Goal: Task Accomplishment & Management: Contribute content

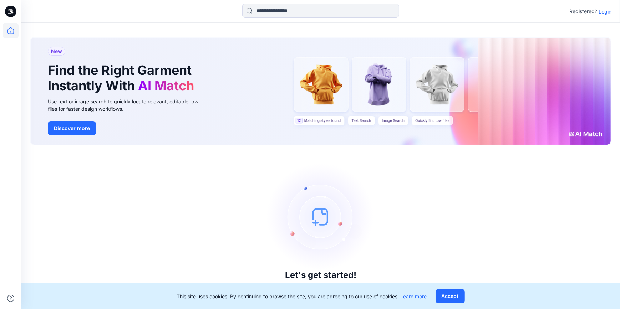
click at [12, 9] on icon at bounding box center [10, 11] width 11 height 11
click at [606, 14] on p "Login" at bounding box center [605, 11] width 13 height 7
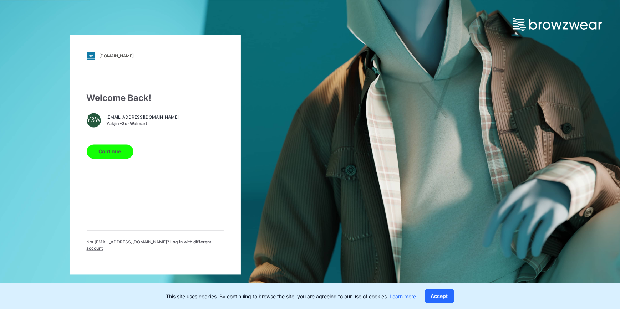
click at [107, 145] on button "Continue" at bounding box center [110, 152] width 47 height 14
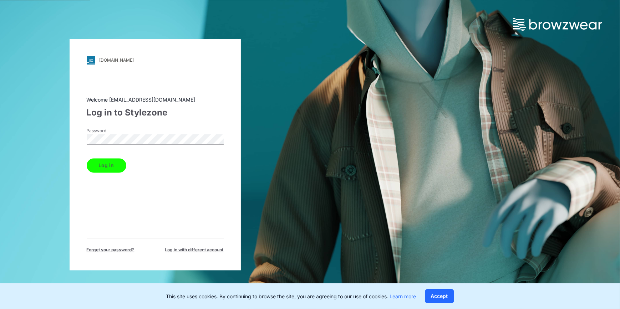
click at [107, 166] on button "Log in" at bounding box center [107, 165] width 40 height 14
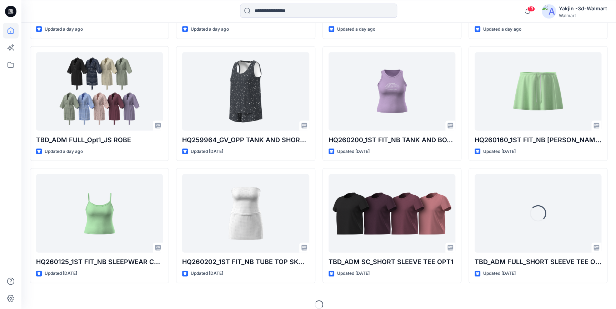
scroll to position [673, 0]
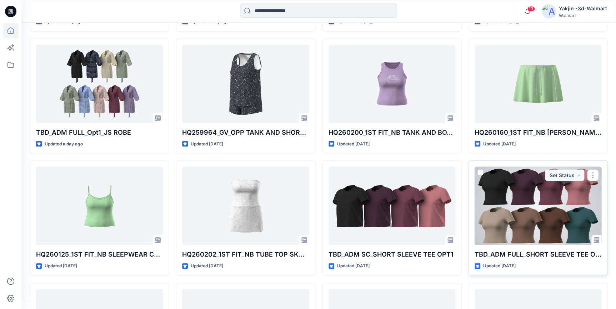
click at [536, 224] on div at bounding box center [537, 206] width 127 height 79
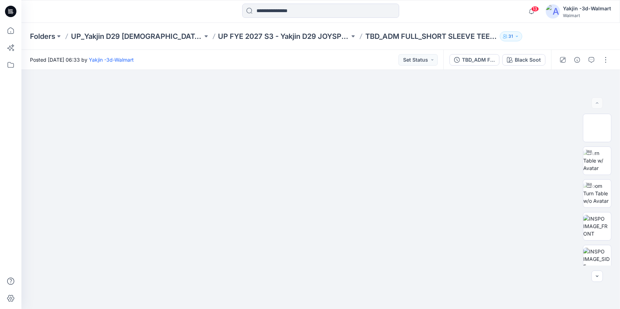
click at [5, 9] on div at bounding box center [10, 11] width 23 height 23
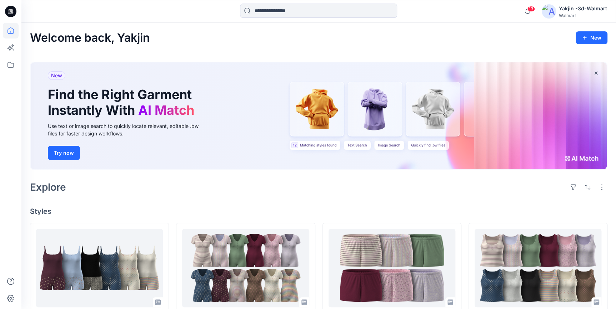
click at [10, 10] on icon at bounding box center [10, 11] width 11 height 11
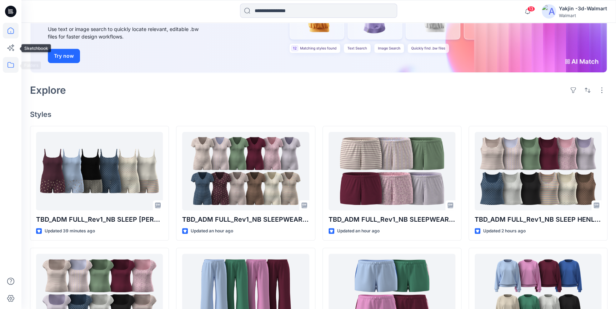
click at [10, 60] on icon at bounding box center [11, 65] width 16 height 16
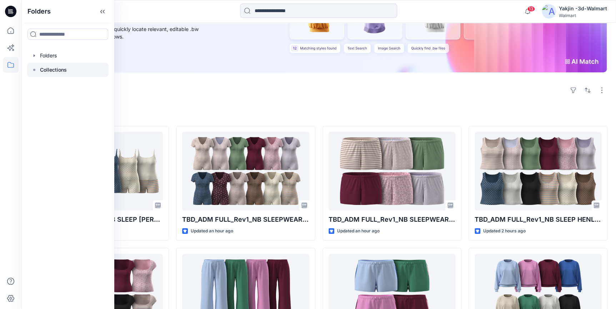
click at [57, 69] on p "Collections" at bounding box center [53, 70] width 27 height 9
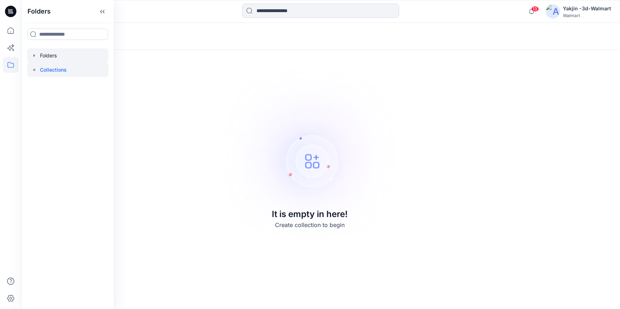
click at [57, 59] on div at bounding box center [67, 56] width 81 height 14
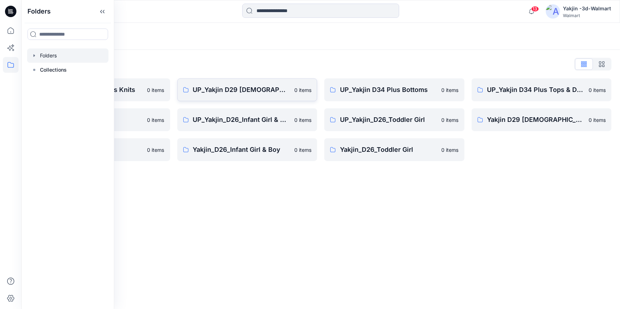
click at [282, 98] on link "UP_Yakjin D29 Ladies Sleep 0 items" at bounding box center [247, 90] width 140 height 23
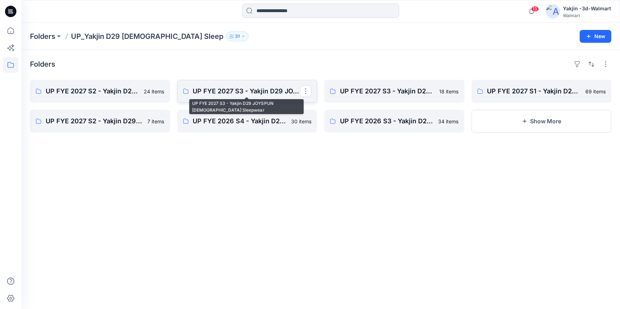
click at [236, 93] on p "UP FYE 2027 S3 - Yakjin D29 JOYSPUN [DEMOGRAPHIC_DATA] Sleepwear" at bounding box center [246, 91] width 107 height 10
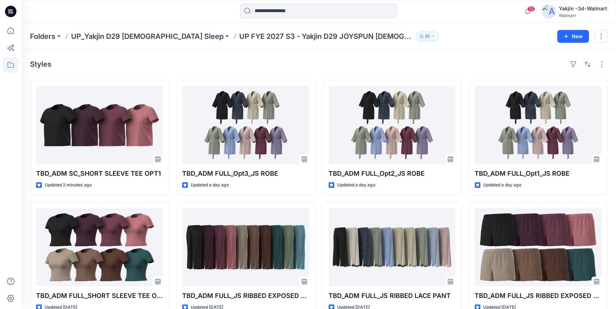
click at [408, 62] on div "Styles" at bounding box center [318, 64] width 577 height 11
click at [14, 14] on icon at bounding box center [10, 11] width 11 height 11
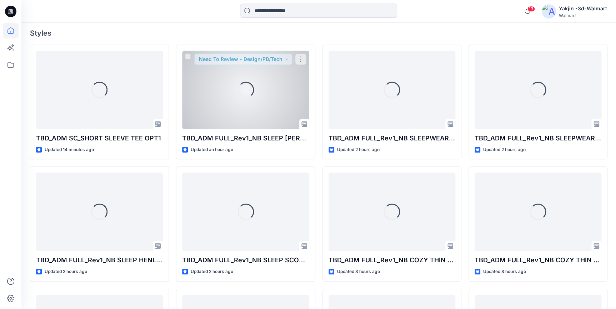
scroll to position [186, 0]
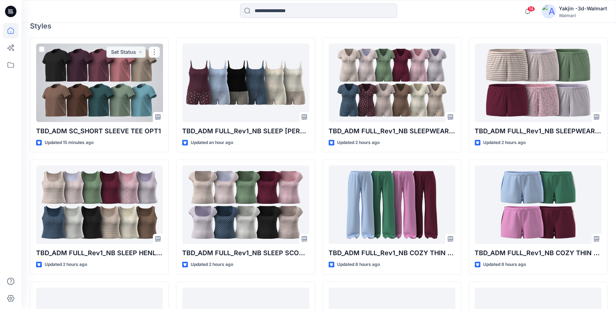
drag, startPoint x: 93, startPoint y: 96, endPoint x: 111, endPoint y: 101, distance: 19.0
click at [93, 96] on div at bounding box center [99, 83] width 127 height 79
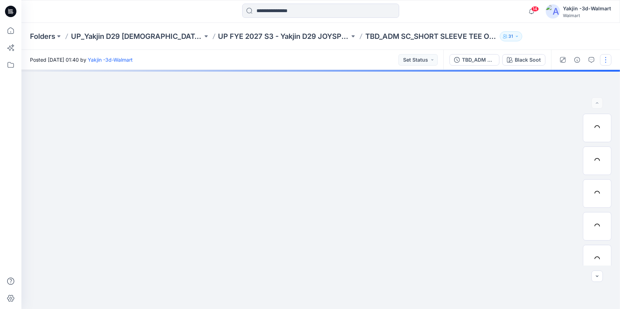
click at [606, 61] on button "button" at bounding box center [605, 59] width 11 height 11
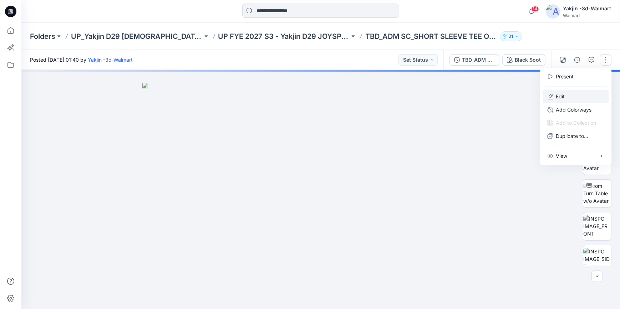
click at [562, 100] on p "Edit" at bounding box center [560, 96] width 9 height 7
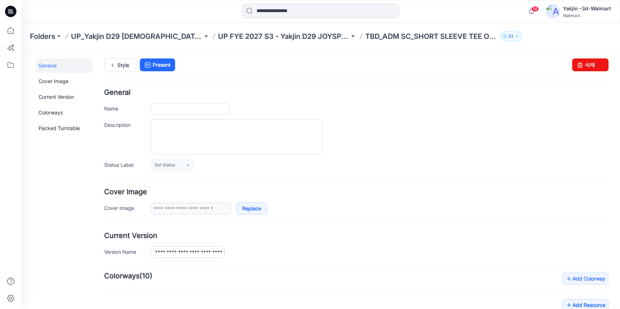
type input "**********"
drag, startPoint x: 578, startPoint y: 194, endPoint x: 307, endPoint y: 183, distance: 271.5
click at [578, 194] on h4 "Cover Image" at bounding box center [356, 191] width 505 height 7
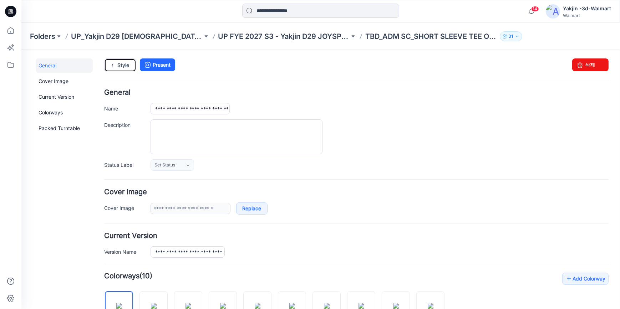
drag, startPoint x: 120, startPoint y: 60, endPoint x: 331, endPoint y: 124, distance: 221.0
click at [120, 60] on link "Style" at bounding box center [120, 65] width 32 height 14
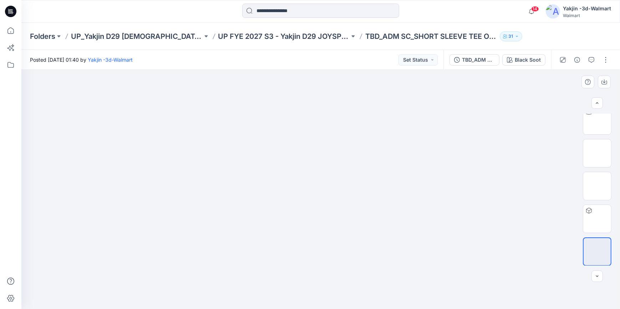
scroll to position [271, 0]
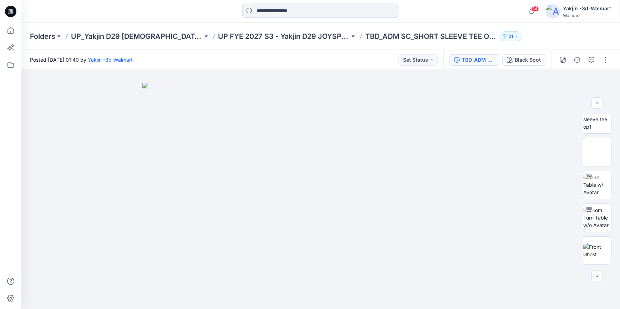
click at [477, 59] on div "TBD_ADM SC_SHORT SLEEVE TEE OPT1" at bounding box center [478, 60] width 33 height 8
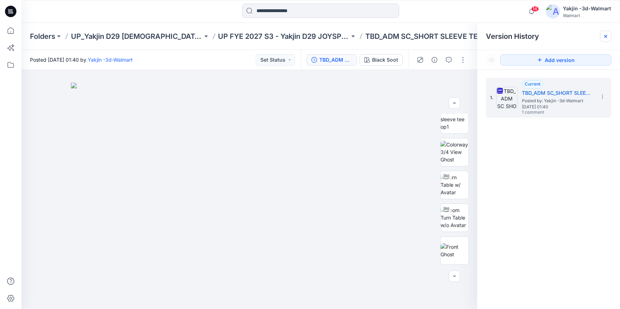
click at [609, 39] on div at bounding box center [605, 36] width 11 height 11
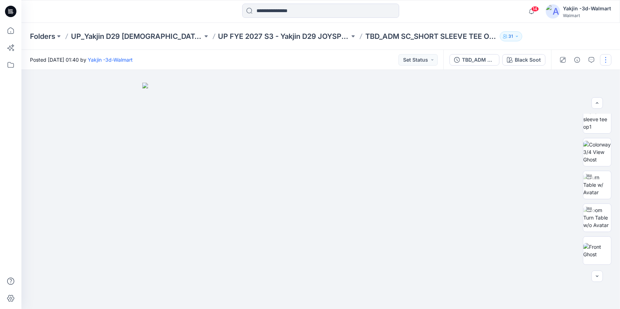
click at [607, 61] on button "button" at bounding box center [605, 59] width 11 height 11
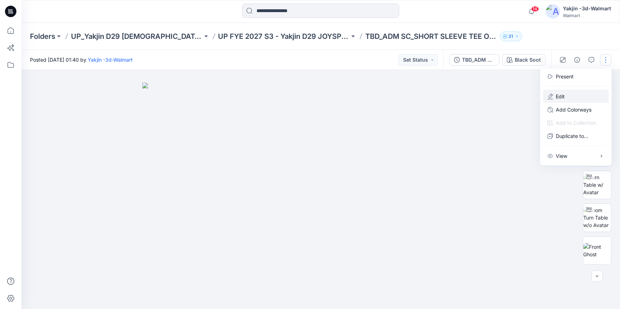
click at [568, 97] on button "Edit" at bounding box center [576, 96] width 66 height 13
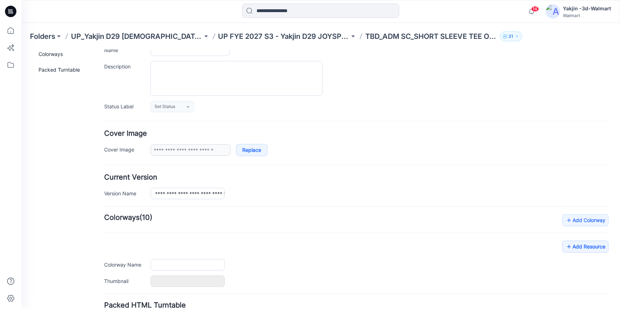
type input "**********"
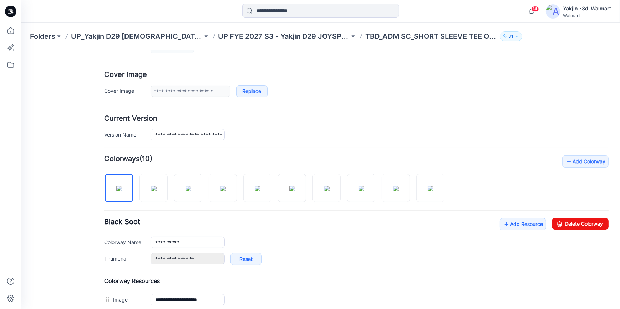
scroll to position [150, 0]
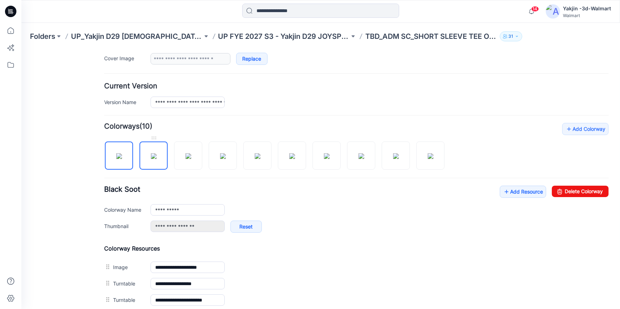
click at [153, 159] on img at bounding box center [154, 156] width 6 height 6
type input "*********"
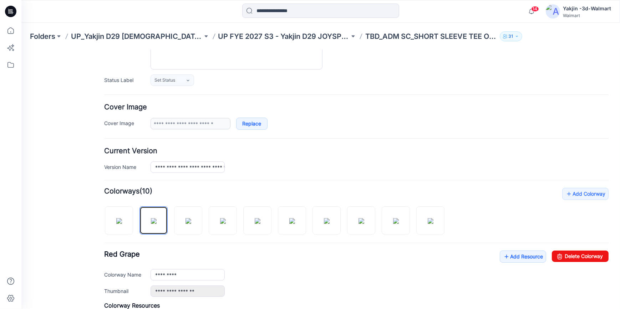
scroll to position [0, 0]
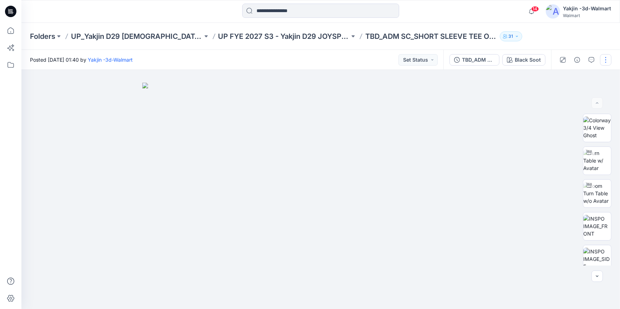
click at [606, 63] on button "button" at bounding box center [605, 59] width 11 height 11
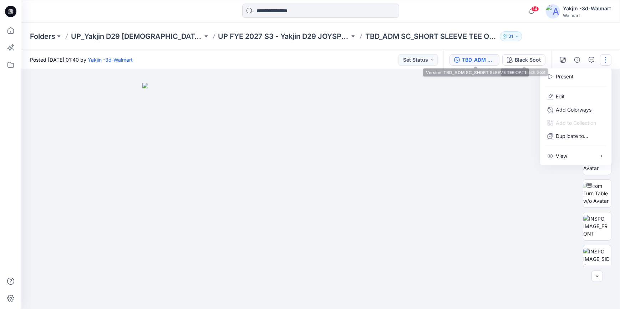
click at [473, 60] on div "TBD_ADM SC_SHORT SLEEVE TEE OPT1" at bounding box center [478, 60] width 33 height 8
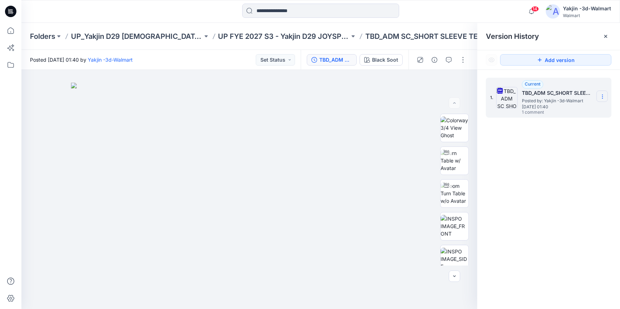
click at [602, 97] on icon at bounding box center [603, 97] width 6 height 6
click at [578, 124] on div "Duplicate Version" at bounding box center [564, 125] width 83 height 14
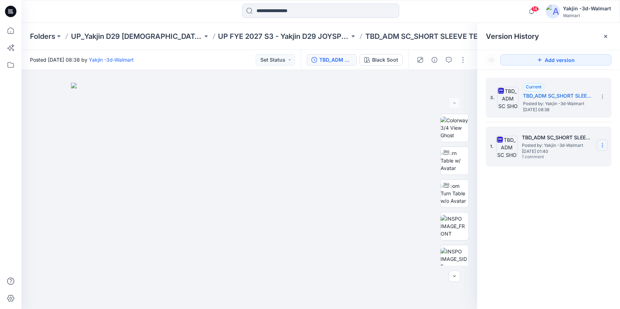
click at [602, 145] on icon at bounding box center [603, 146] width 6 height 6
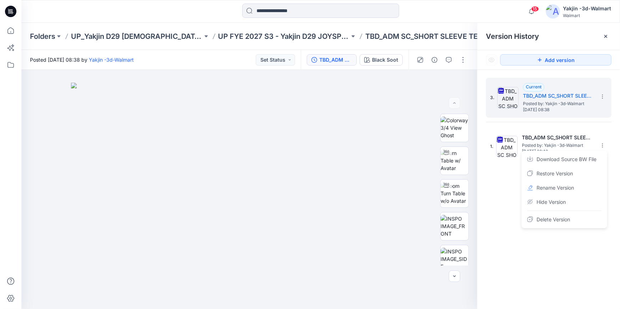
click at [507, 181] on div "3. Current TBD_ADM SC_SHORT SLEEVE TEE OPT1 Posted by: Yakjin -3d-Walmart Wedne…" at bounding box center [549, 195] width 143 height 250
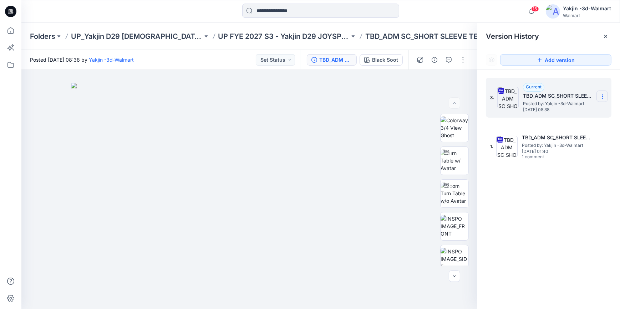
click at [604, 94] on icon at bounding box center [603, 97] width 6 height 6
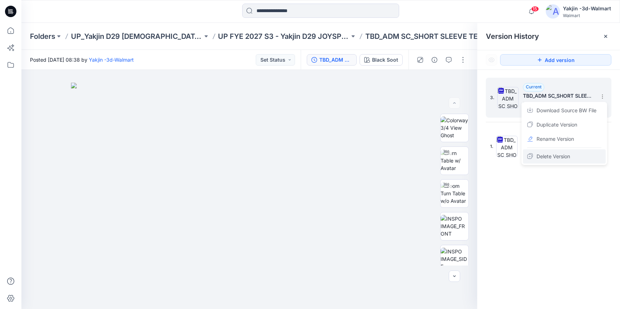
click at [578, 156] on div "Delete Version" at bounding box center [564, 157] width 83 height 14
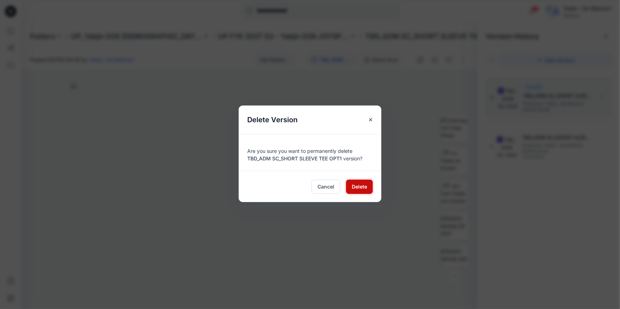
click at [357, 183] on span "Delete" at bounding box center [359, 186] width 15 height 7
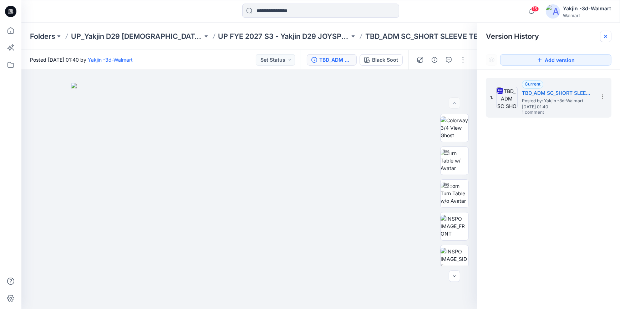
click at [604, 31] on div at bounding box center [605, 36] width 11 height 11
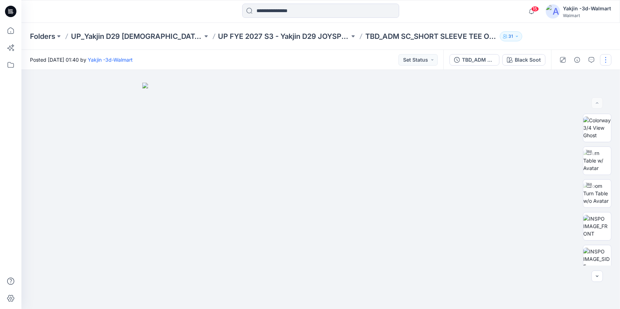
click at [604, 56] on button "button" at bounding box center [605, 59] width 11 height 11
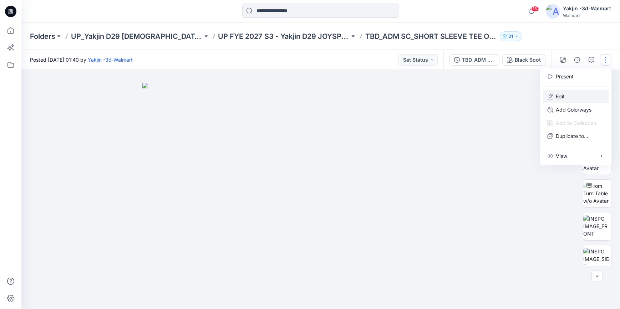
click at [568, 97] on button "Edit" at bounding box center [576, 96] width 66 height 13
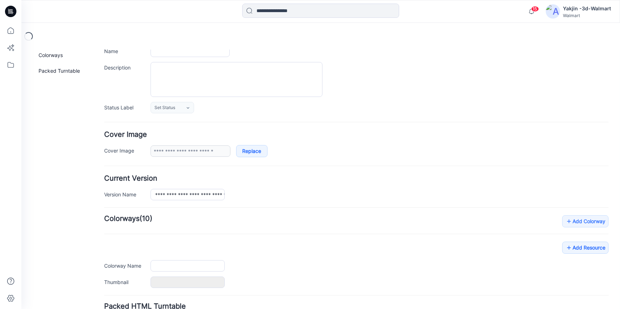
scroll to position [117, 0]
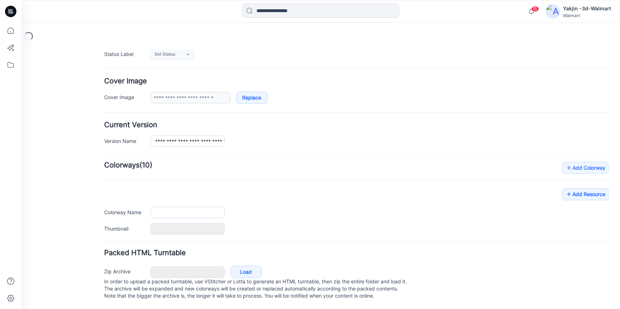
type input "**********"
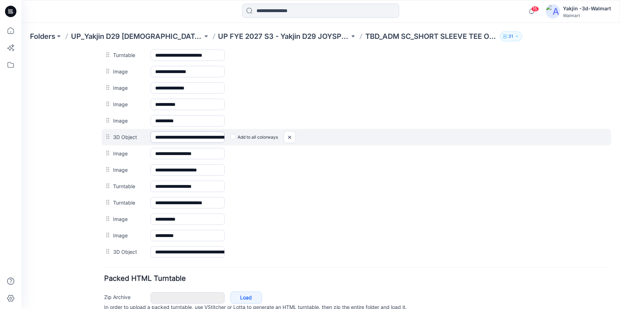
scroll to position [426, 0]
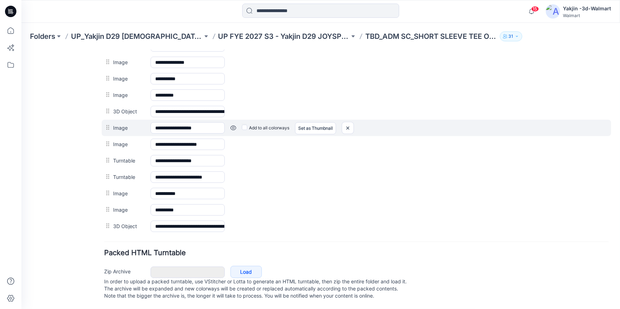
click at [231, 125] on link at bounding box center [234, 128] width 6 height 6
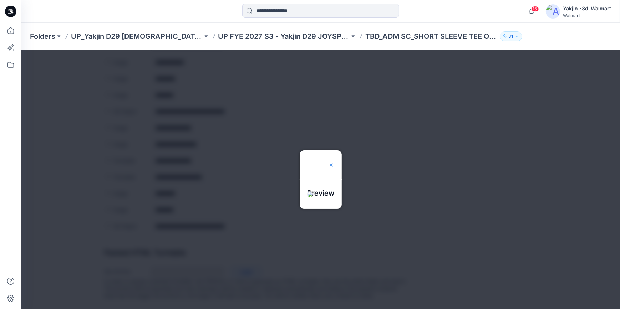
click at [334, 162] on img at bounding box center [332, 165] width 6 height 6
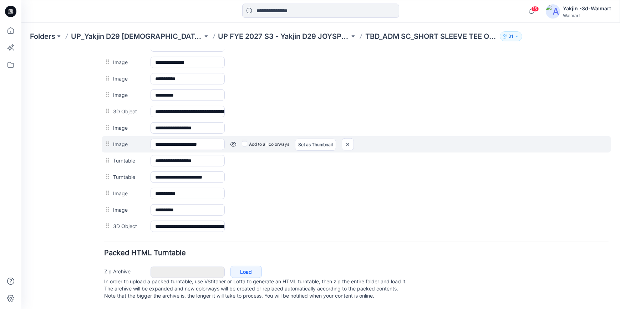
click at [233, 141] on link at bounding box center [234, 144] width 6 height 6
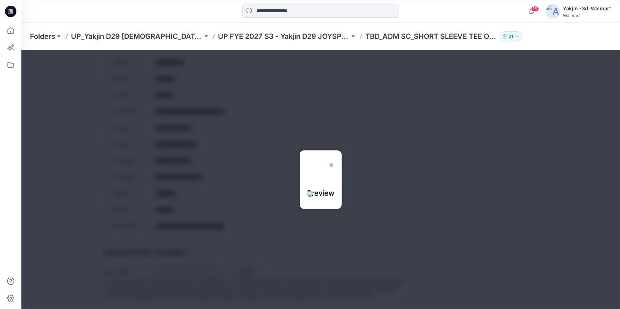
click at [334, 162] on img at bounding box center [332, 165] width 6 height 6
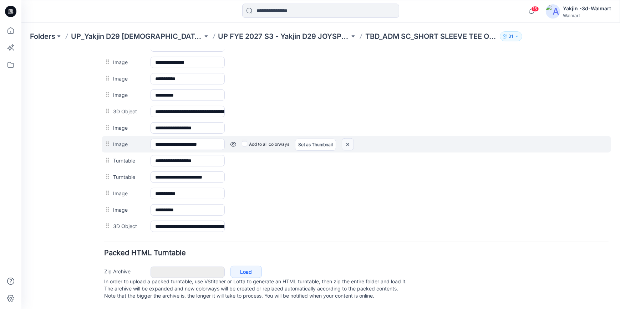
click at [349, 139] on img at bounding box center [347, 144] width 11 height 12
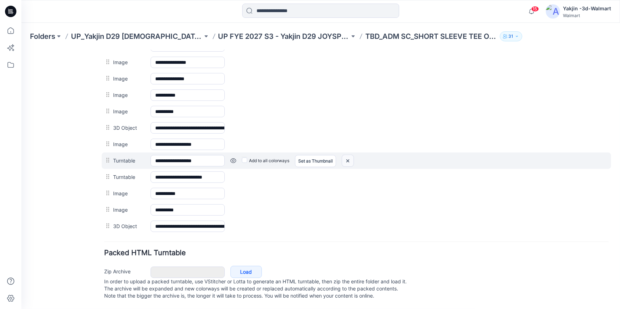
click at [348, 157] on img at bounding box center [347, 161] width 11 height 12
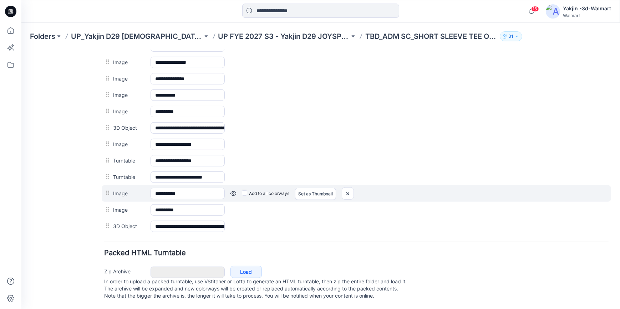
scroll to position [386, 0]
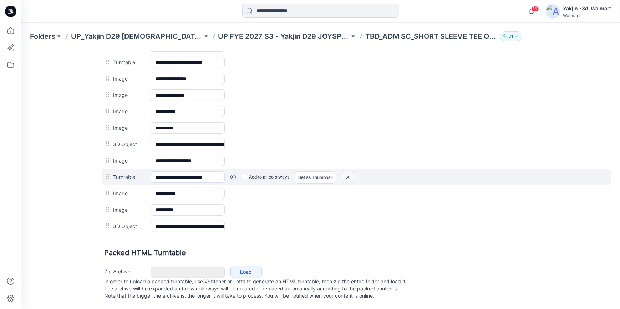
click at [349, 173] on img at bounding box center [347, 177] width 11 height 12
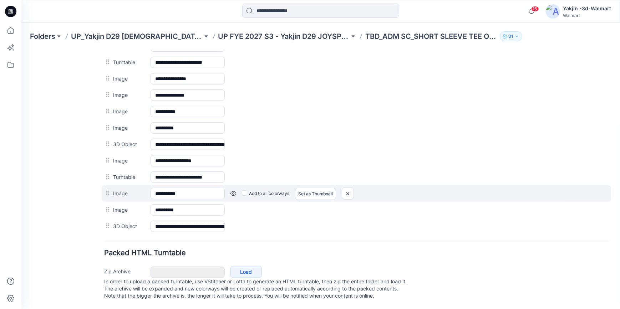
scroll to position [370, 0]
click at [353, 188] on img at bounding box center [347, 194] width 11 height 12
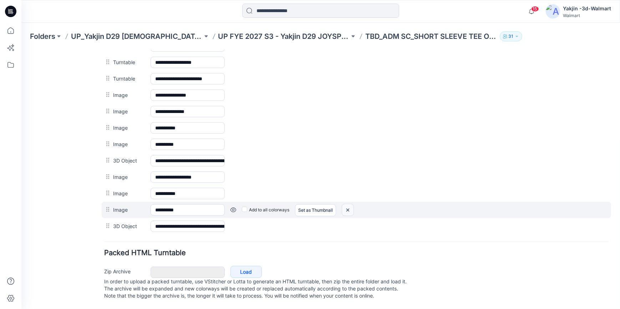
click at [346, 204] on img at bounding box center [347, 210] width 11 height 12
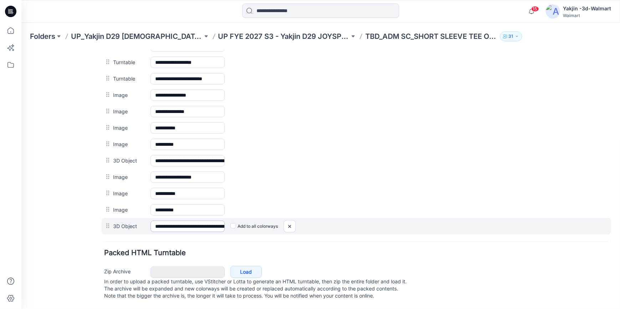
scroll to position [353, 0]
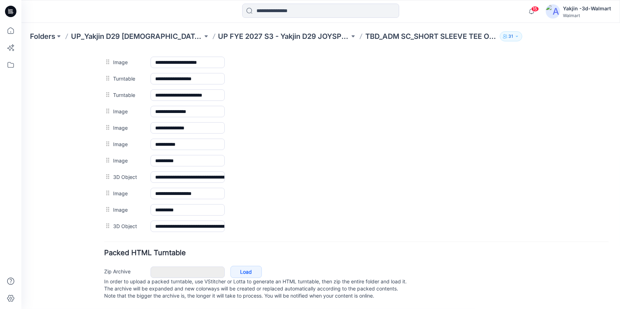
click at [21, 50] on img at bounding box center [21, 50] width 0 height 0
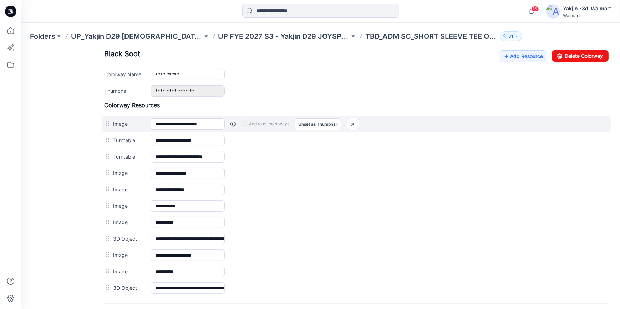
scroll to position [223, 0]
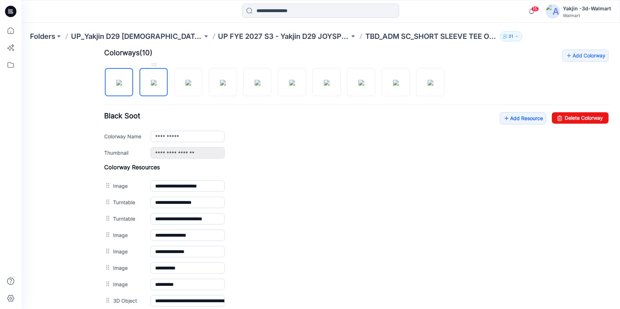
click at [157, 85] on img at bounding box center [154, 83] width 6 height 6
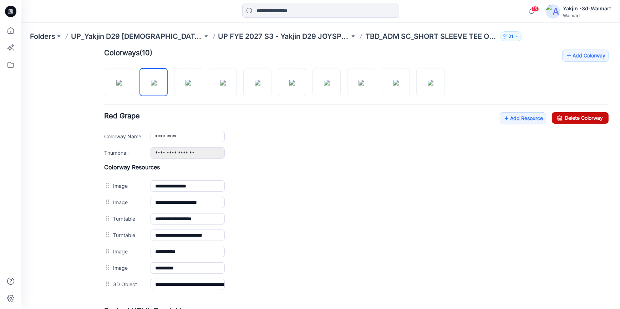
click at [592, 121] on link "Delete Colorway" at bounding box center [580, 117] width 57 height 11
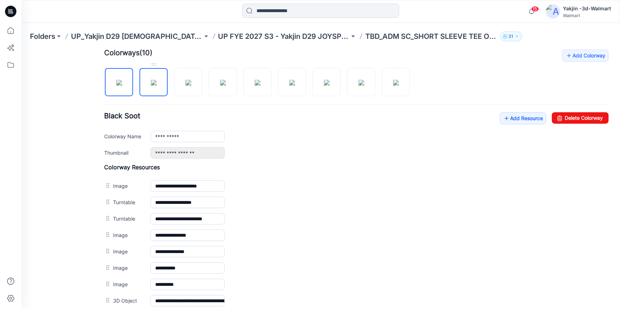
click at [154, 85] on img at bounding box center [154, 83] width 6 height 6
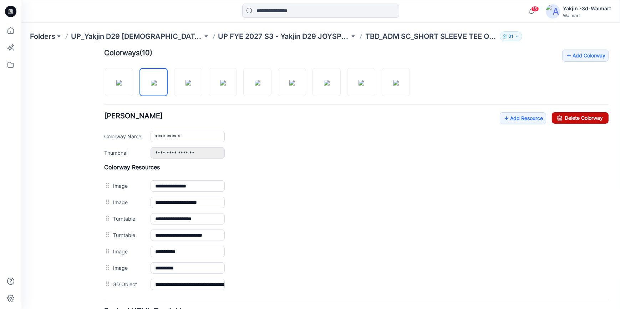
click at [562, 119] on link "Delete Colorway" at bounding box center [580, 117] width 57 height 11
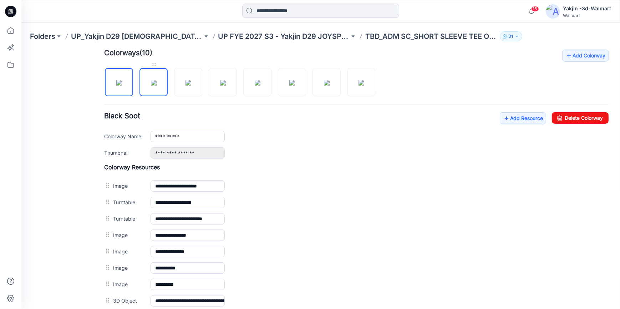
click at [155, 85] on img at bounding box center [154, 83] width 6 height 6
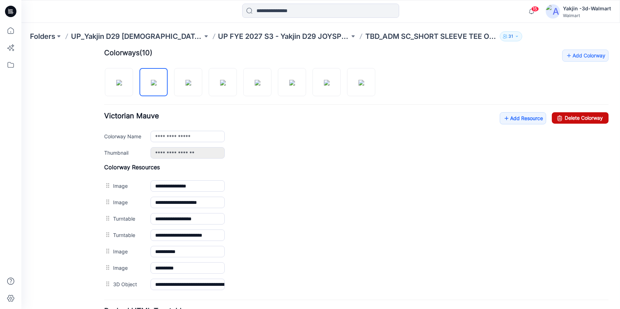
click at [590, 123] on link "Delete Colorway" at bounding box center [580, 117] width 57 height 11
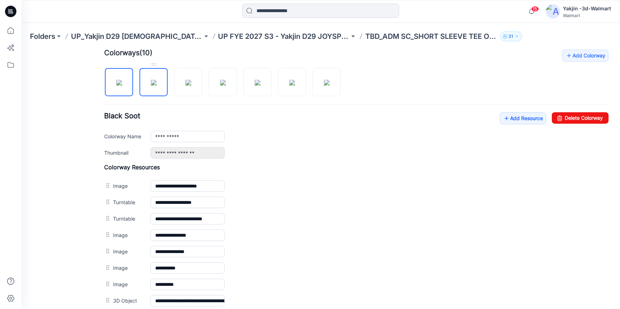
click at [156, 85] on img at bounding box center [154, 83] width 6 height 6
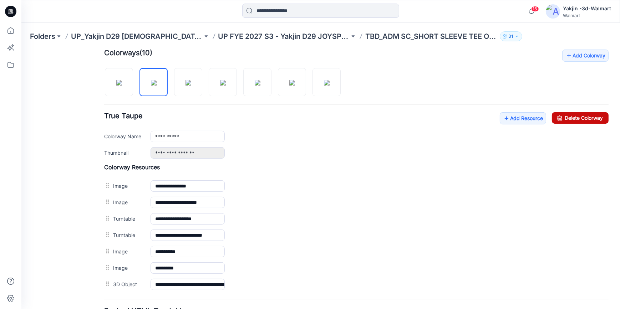
click at [578, 117] on link "Delete Colorway" at bounding box center [580, 117] width 57 height 11
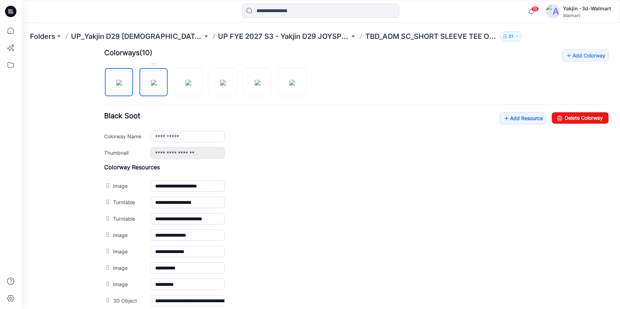
click at [157, 85] on img at bounding box center [154, 83] width 6 height 6
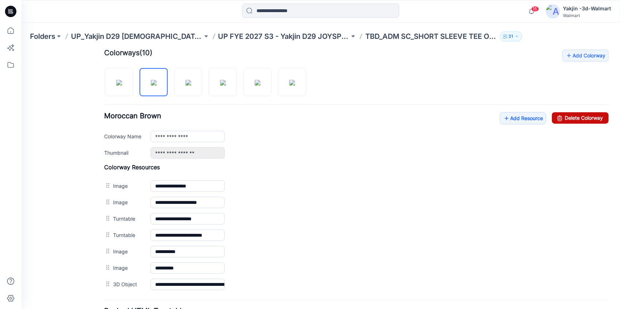
click at [602, 121] on link "Delete Colorway" at bounding box center [580, 117] width 57 height 11
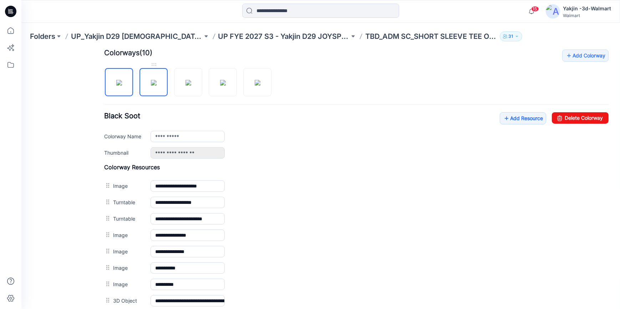
click at [156, 85] on img at bounding box center [154, 83] width 6 height 6
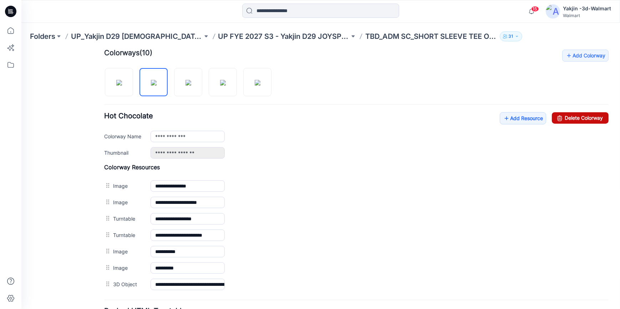
click at [581, 119] on link "Delete Colorway" at bounding box center [580, 117] width 57 height 11
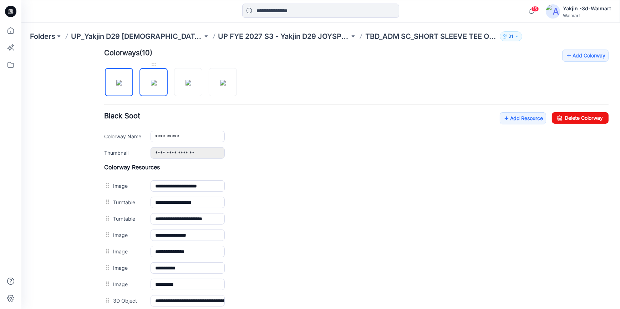
click at [157, 85] on img at bounding box center [154, 83] width 6 height 6
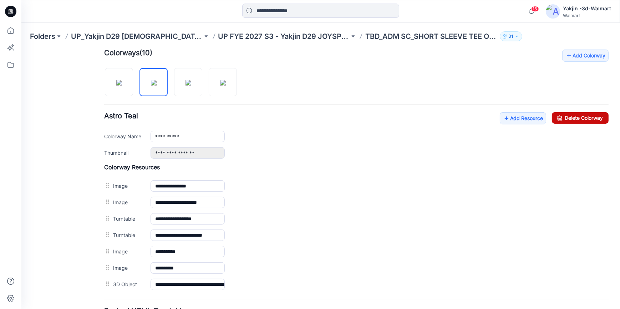
click at [575, 121] on link "Delete Colorway" at bounding box center [580, 117] width 57 height 11
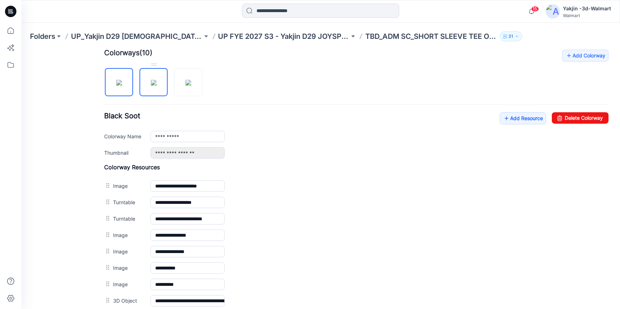
click at [157, 85] on img at bounding box center [154, 83] width 6 height 6
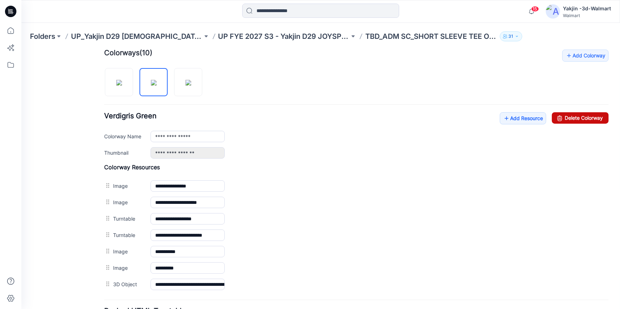
click at [586, 117] on link "Delete Colorway" at bounding box center [580, 117] width 57 height 11
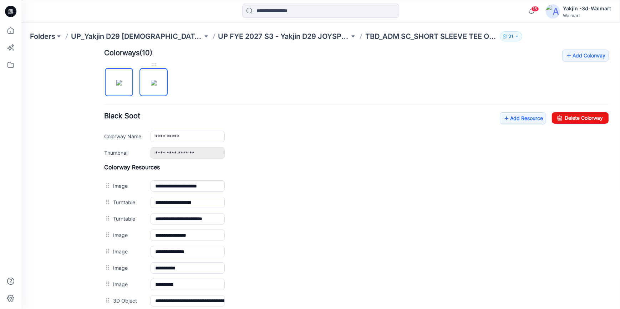
click at [157, 85] on img at bounding box center [154, 83] width 6 height 6
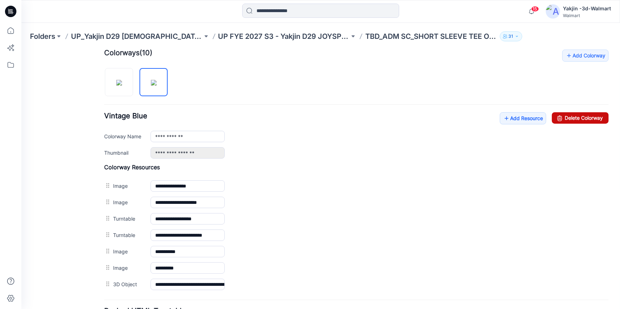
click at [584, 117] on link "Delete Colorway" at bounding box center [580, 117] width 57 height 11
type input "**********"
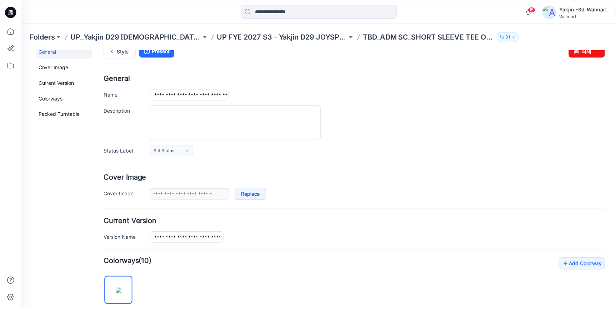
scroll to position [0, 0]
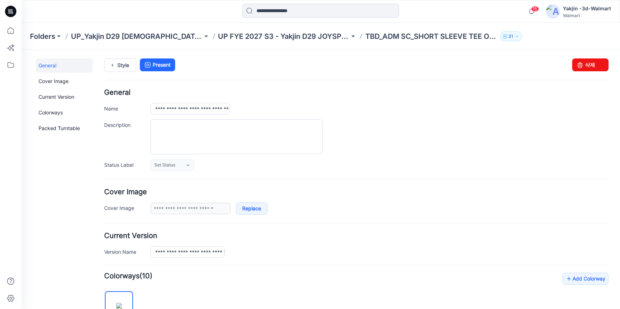
click at [13, 12] on icon at bounding box center [10, 11] width 11 height 11
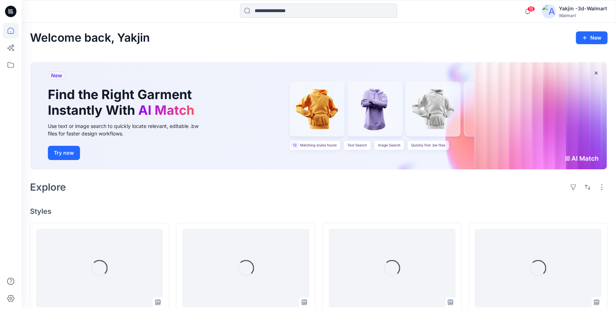
scroll to position [97, 0]
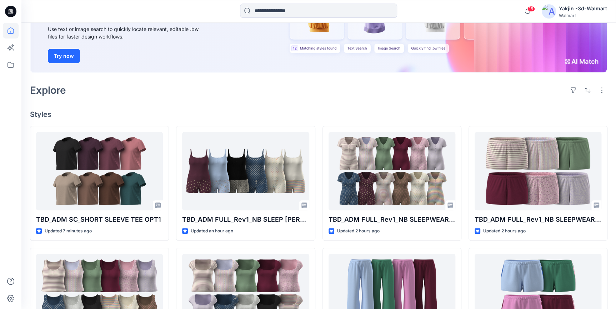
click at [7, 5] on icon at bounding box center [10, 11] width 11 height 23
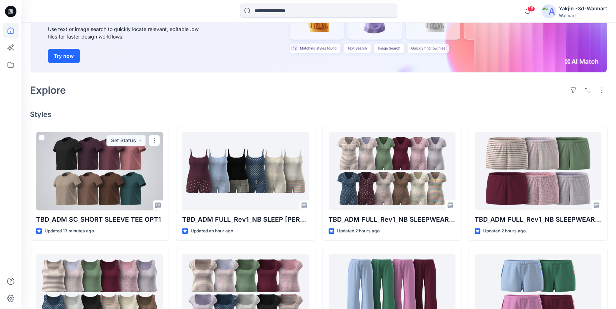
drag, startPoint x: 111, startPoint y: 162, endPoint x: 122, endPoint y: 165, distance: 11.6
click at [111, 162] on div at bounding box center [99, 171] width 127 height 79
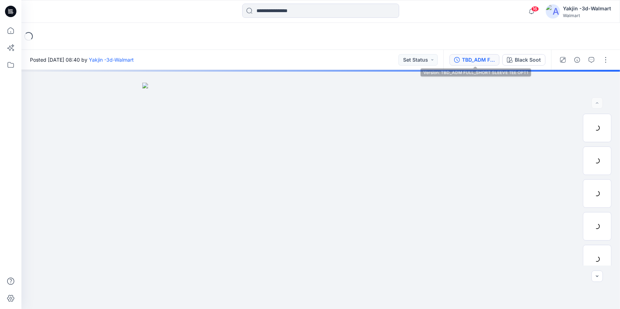
click at [470, 58] on div "TBD_ADM FULL_SHORT SLEEVE TEE OPT1" at bounding box center [478, 60] width 33 height 8
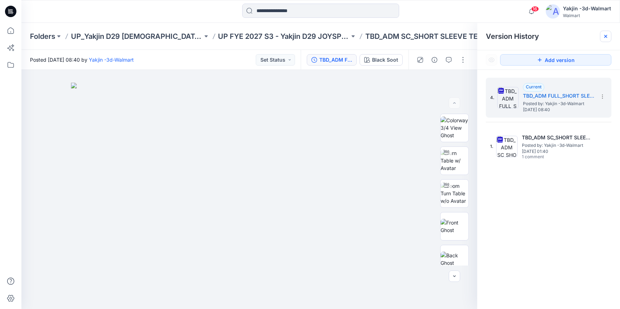
click at [606, 38] on icon at bounding box center [606, 37] width 6 height 6
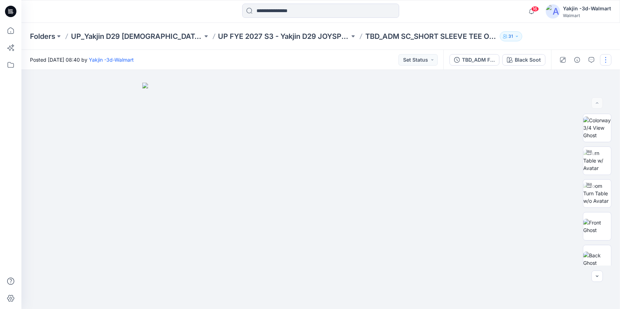
click at [608, 55] on button "button" at bounding box center [605, 59] width 11 height 11
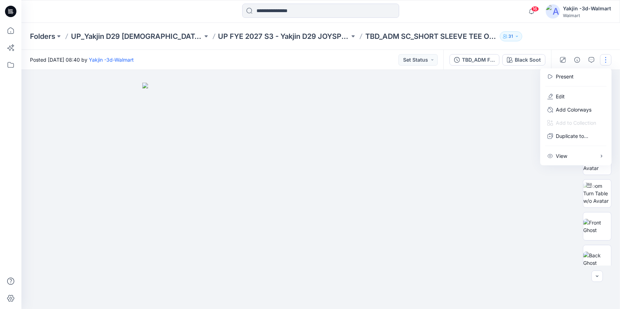
click at [524, 207] on div at bounding box center [320, 189] width 599 height 239
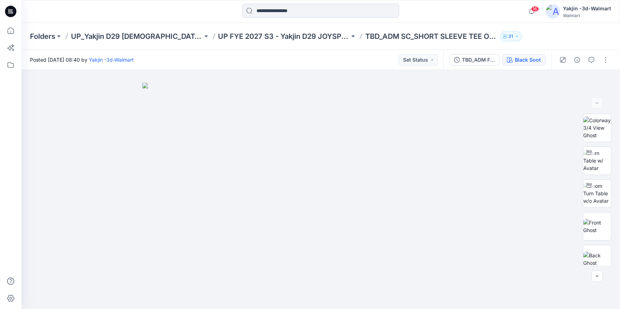
click at [516, 60] on div "Black Soot" at bounding box center [528, 60] width 26 height 8
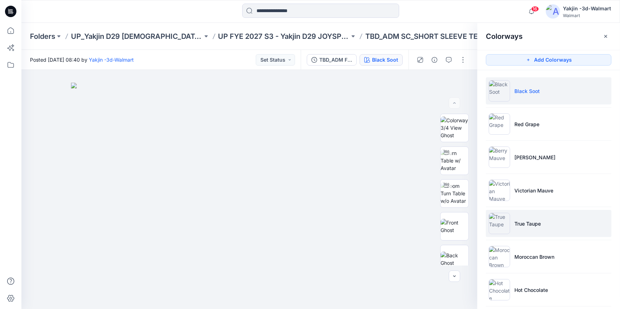
click at [525, 222] on p "True Taupe" at bounding box center [528, 223] width 26 height 7
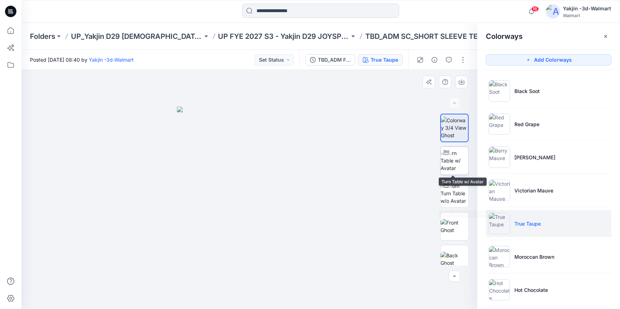
click at [453, 155] on img at bounding box center [455, 161] width 28 height 22
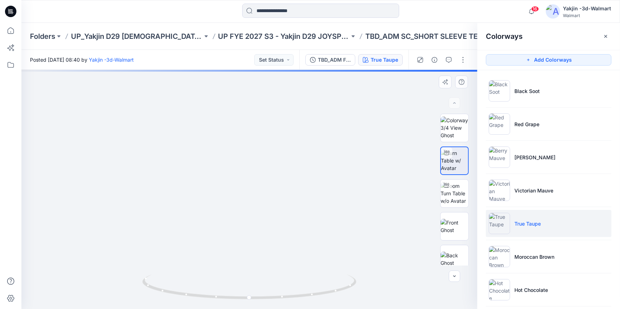
drag, startPoint x: 306, startPoint y: 148, endPoint x: 359, endPoint y: 236, distance: 101.7
click at [309, 239] on img at bounding box center [252, 73] width 738 height 474
click at [449, 194] on img at bounding box center [455, 193] width 28 height 22
click at [310, 287] on div at bounding box center [249, 189] width 456 height 239
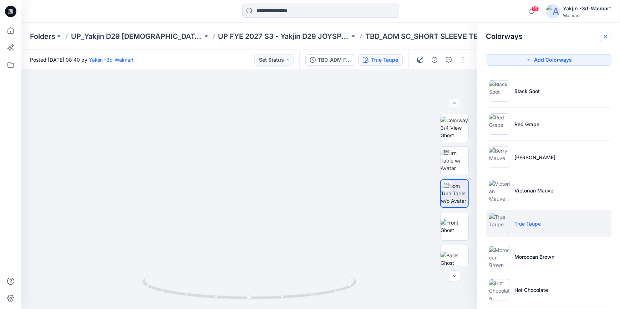
click at [607, 37] on icon "button" at bounding box center [606, 37] width 6 height 6
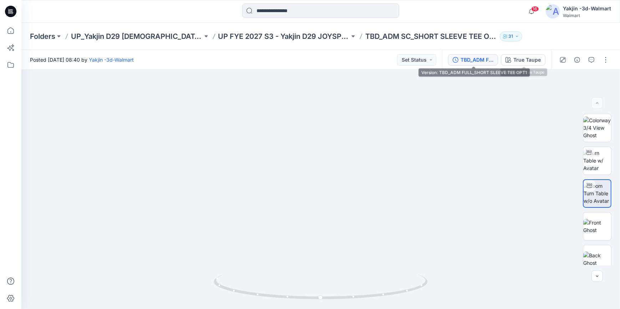
click at [491, 62] on div "TBD_ADM FULL_SHORT SLEEVE TEE OPT1" at bounding box center [477, 60] width 33 height 8
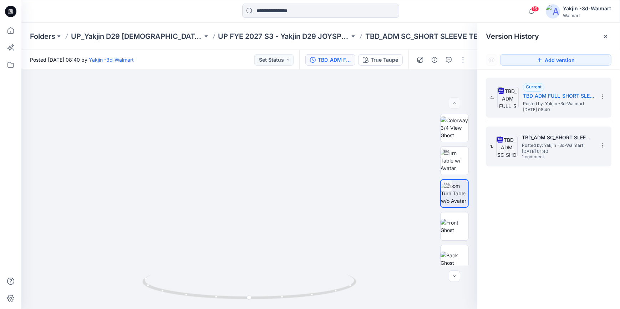
click at [540, 141] on h5 "TBD_ADM SC_SHORT SLEEVE TEE OPT1" at bounding box center [557, 137] width 71 height 9
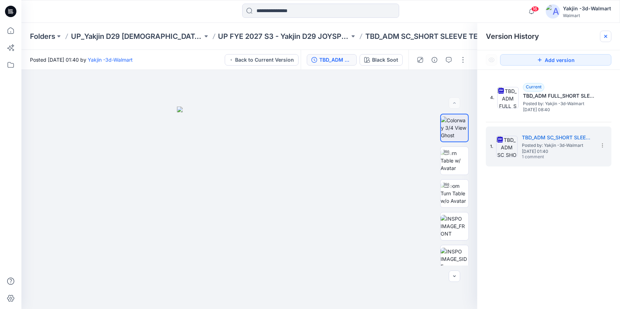
click at [609, 38] on div at bounding box center [605, 36] width 11 height 11
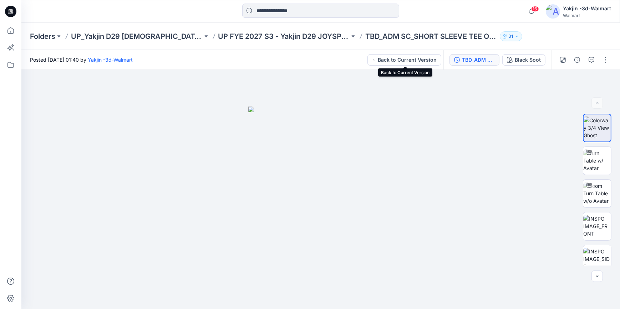
click at [472, 57] on div "TBD_ADM SC_SHORT SLEEVE TEE OPT1" at bounding box center [478, 60] width 33 height 8
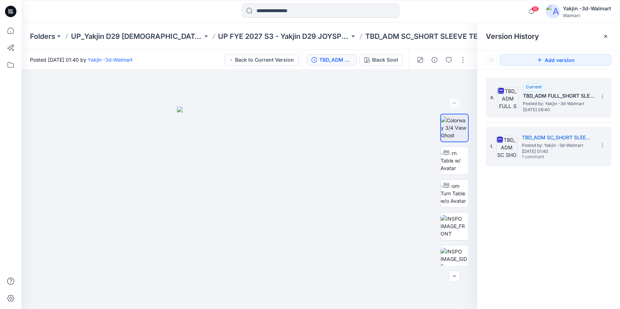
click at [551, 96] on h5 "TBD_ADM FULL_SHORT SLEEVE TEE OPT1" at bounding box center [558, 96] width 71 height 9
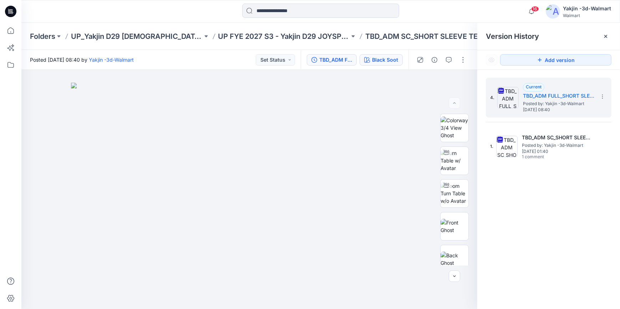
click at [384, 58] on div "Black Soot" at bounding box center [385, 60] width 26 height 8
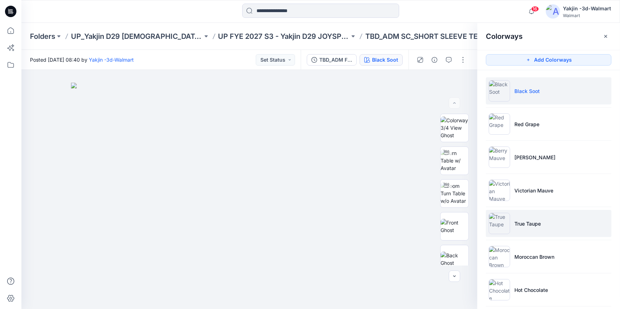
click at [546, 227] on li "True Taupe" at bounding box center [549, 223] width 126 height 27
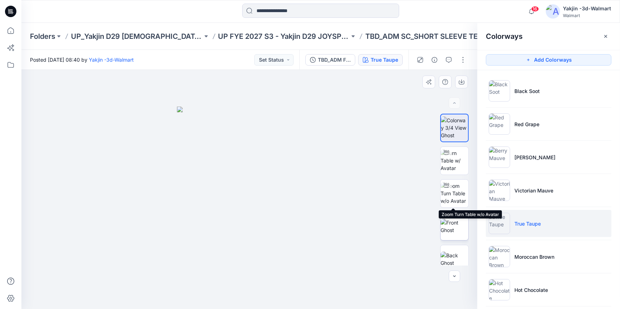
click at [452, 228] on img at bounding box center [455, 226] width 28 height 15
click at [455, 193] on img at bounding box center [455, 193] width 28 height 22
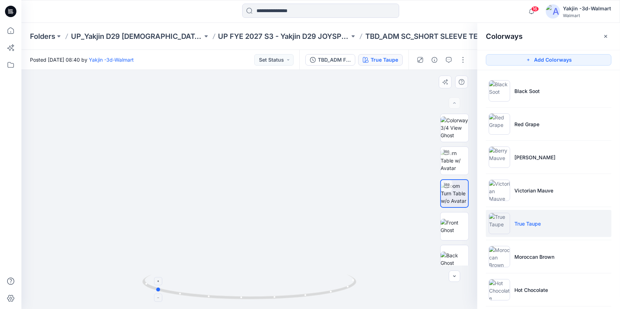
drag, startPoint x: 322, startPoint y: 291, endPoint x: 246, endPoint y: 291, distance: 76.0
click at [246, 291] on icon at bounding box center [250, 288] width 216 height 27
drag, startPoint x: 158, startPoint y: 135, endPoint x: 279, endPoint y: 148, distance: 121.4
click at [279, 148] on img at bounding box center [290, 119] width 539 height 381
drag, startPoint x: 282, startPoint y: 301, endPoint x: 374, endPoint y: 298, distance: 92.5
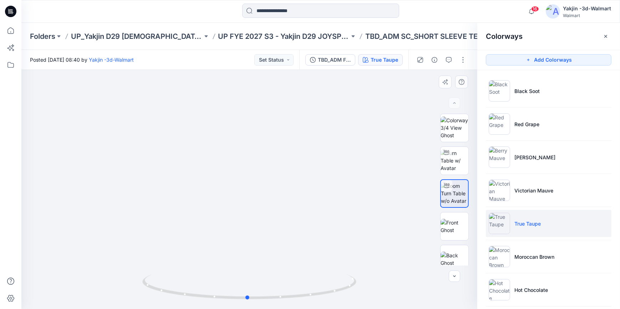
click at [374, 298] on div at bounding box center [249, 189] width 456 height 239
click at [611, 35] on button "button" at bounding box center [605, 36] width 11 height 11
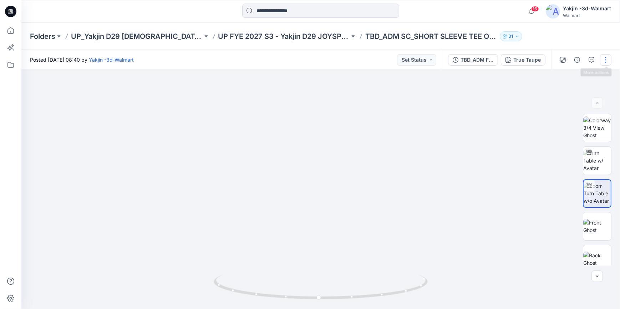
click at [610, 59] on button "button" at bounding box center [605, 59] width 11 height 11
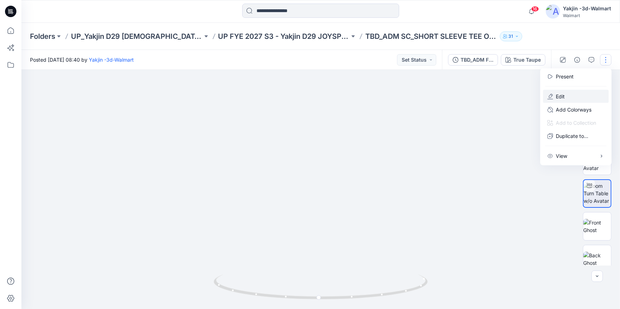
click at [581, 95] on button "Edit" at bounding box center [576, 96] width 66 height 13
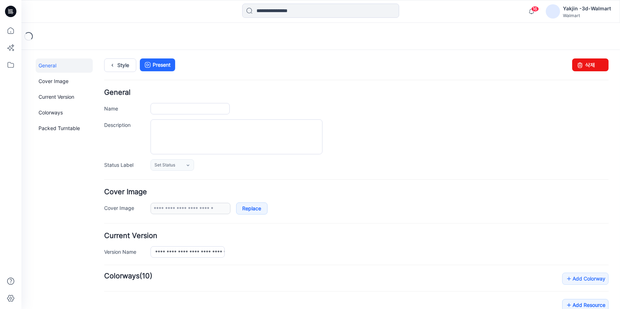
type input "**********"
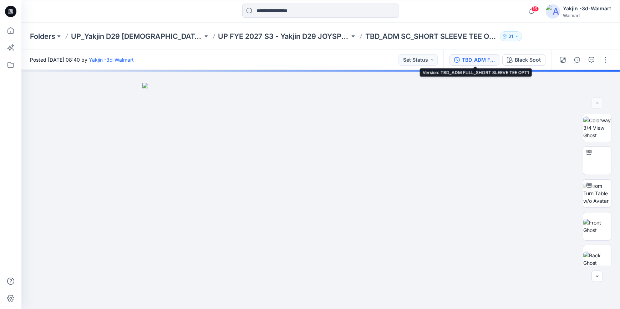
click at [481, 62] on div "TBD_ADM FULL_SHORT SLEEVE TEE OPT1" at bounding box center [478, 60] width 33 height 8
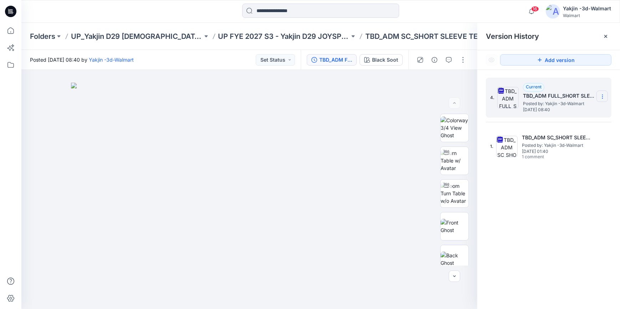
click at [603, 96] on icon at bounding box center [603, 97] width 6 height 6
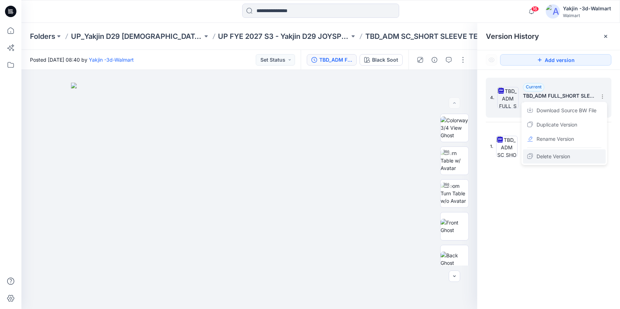
click at [567, 153] on span "Delete Version" at bounding box center [554, 156] width 34 height 9
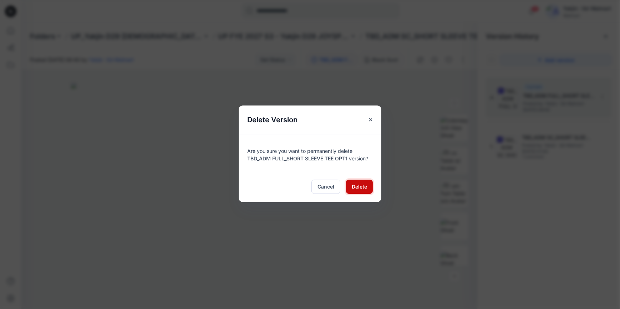
click at [354, 184] on span "Delete" at bounding box center [359, 186] width 15 height 7
